Goal: Task Accomplishment & Management: Manage account settings

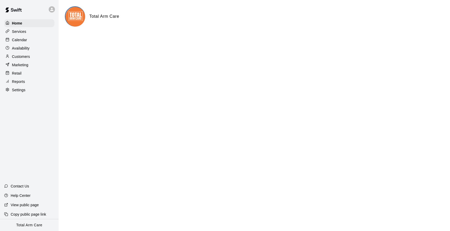
click at [52, 11] on icon at bounding box center [51, 9] width 5 height 5
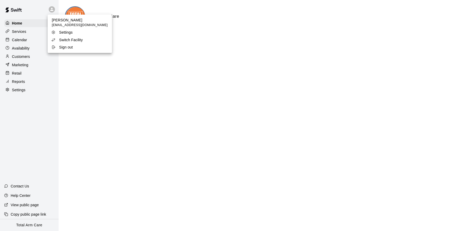
click at [63, 41] on p "Switch Facility" at bounding box center [71, 39] width 24 height 5
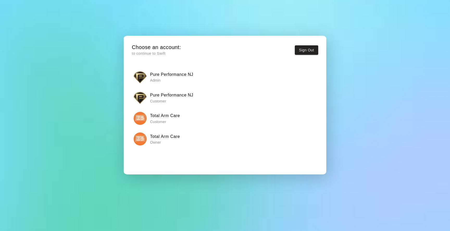
click at [143, 77] on img "button" at bounding box center [140, 77] width 13 height 13
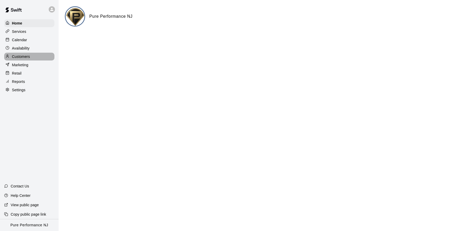
click at [27, 59] on div "Customers" at bounding box center [29, 57] width 50 height 8
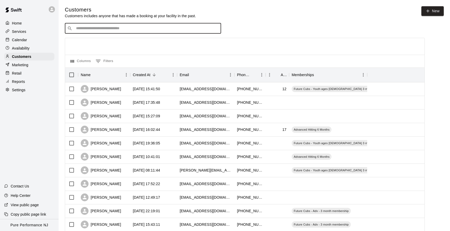
click at [78, 28] on input "Search customers by name or email" at bounding box center [146, 28] width 144 height 5
paste input "**********"
type input "**********"
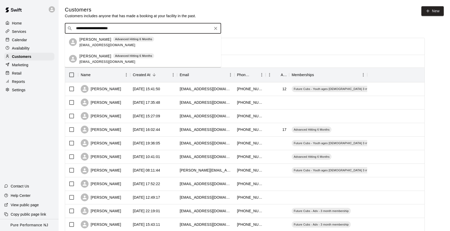
click at [86, 59] on div "[PERSON_NAME] Advanced Hitting 6 Months [EMAIL_ADDRESS][DOMAIN_NAME]" at bounding box center [116, 58] width 75 height 11
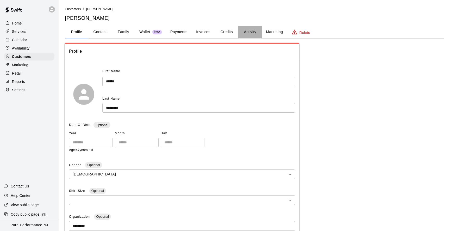
click at [245, 29] on button "Activity" at bounding box center [249, 32] width 23 height 12
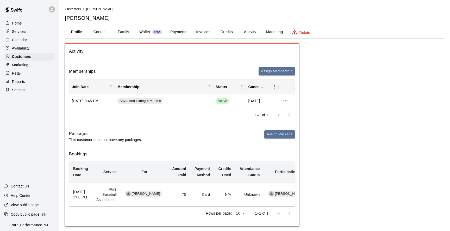
click at [177, 31] on button "Payments" at bounding box center [178, 32] width 25 height 12
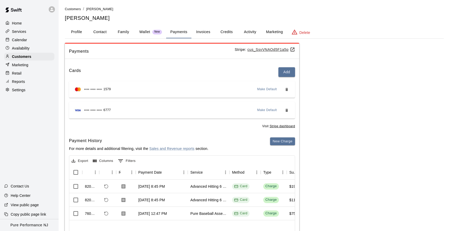
click at [255, 49] on u "cus_SsvVNAOd5F1a5p" at bounding box center [271, 49] width 48 height 4
